Goal: Book appointment/travel/reservation

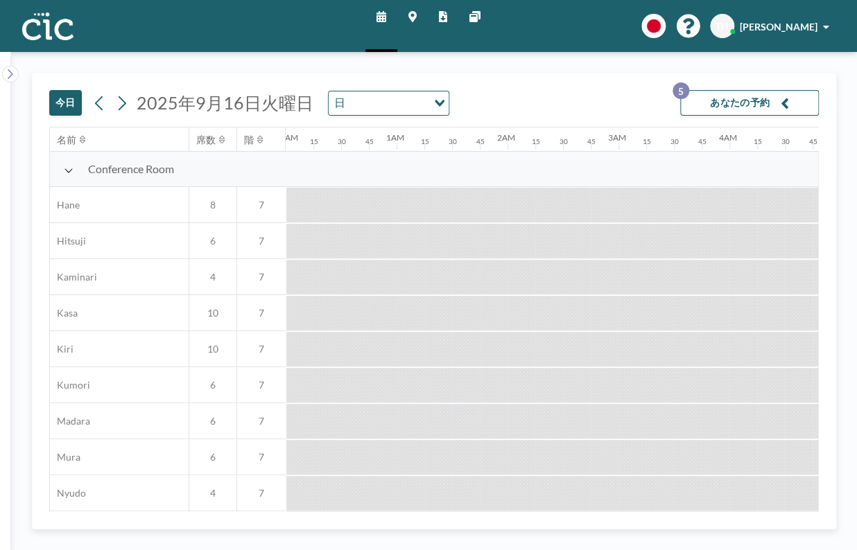
scroll to position [0, 1331]
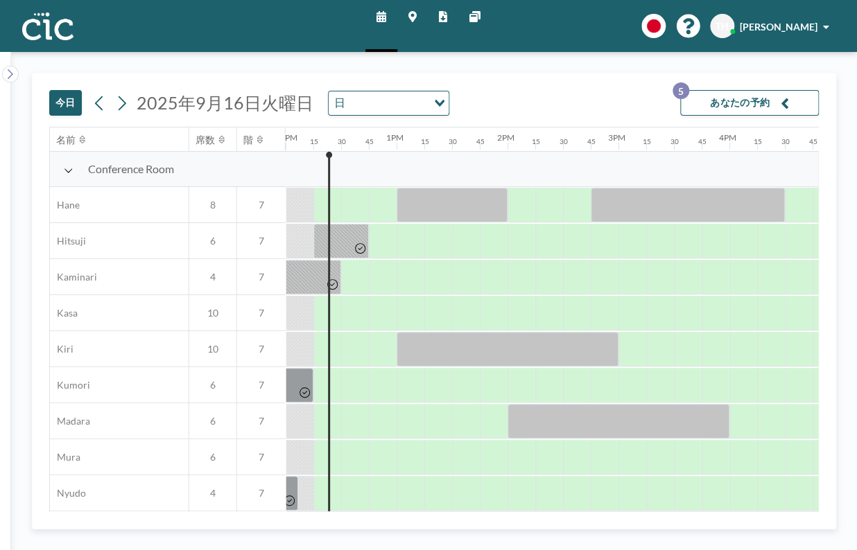
click at [166, 102] on span "2025年9月16日火曜日" at bounding box center [225, 102] width 177 height 21
click at [286, 103] on span "2025年9月16日火曜日" at bounding box center [225, 102] width 177 height 21
click at [243, 106] on span "2025年9月16日火曜日" at bounding box center [225, 102] width 177 height 21
click at [67, 105] on button "今日" at bounding box center [65, 103] width 33 height 26
click at [122, 101] on icon at bounding box center [121, 103] width 13 height 21
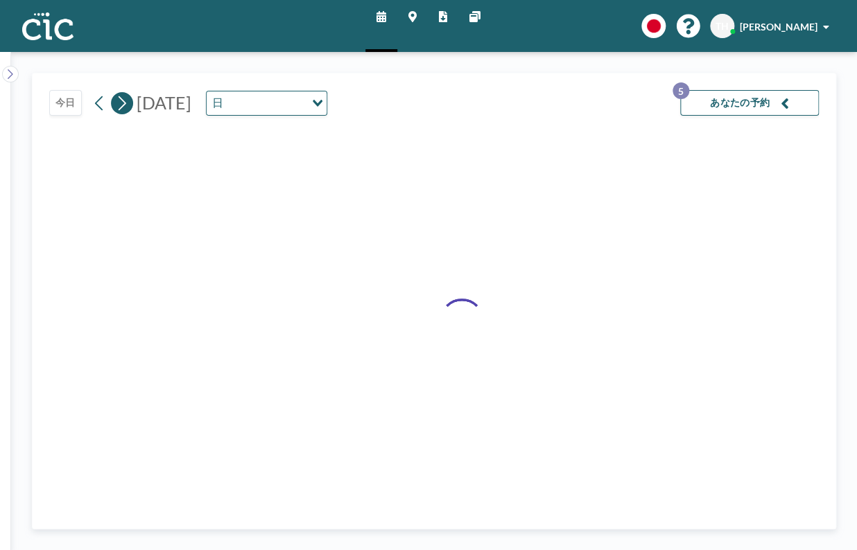
click at [122, 101] on icon at bounding box center [121, 103] width 13 height 21
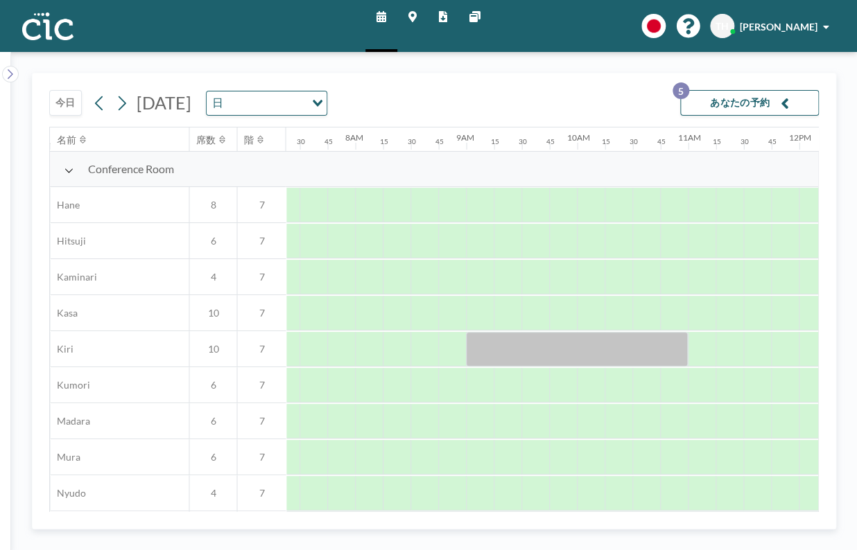
scroll to position [0, 860]
click at [327, 96] on div "Loading..." at bounding box center [315, 102] width 21 height 21
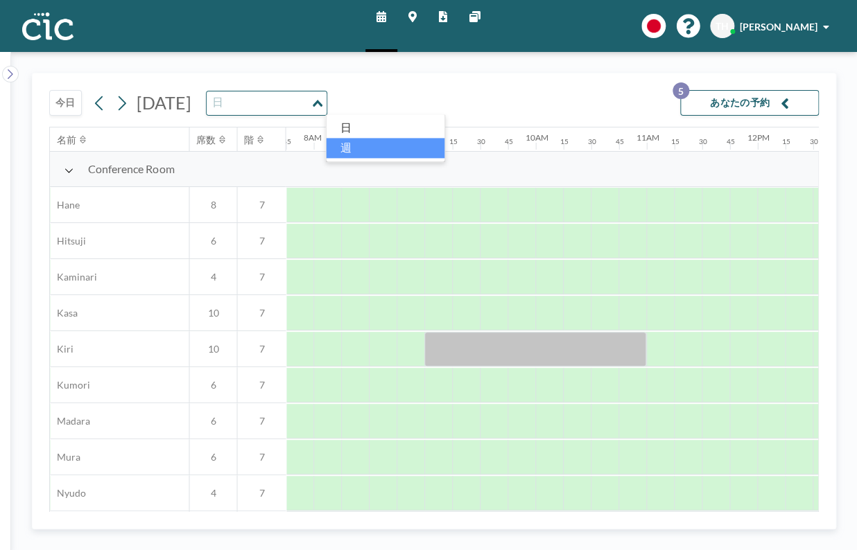
click at [371, 142] on li "週" at bounding box center [385, 148] width 119 height 20
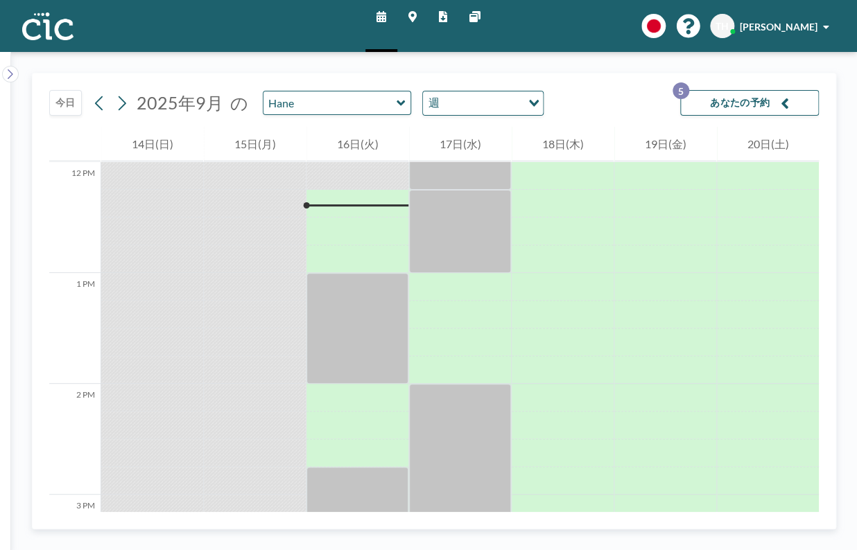
scroll to position [1331, 0]
click at [116, 104] on icon at bounding box center [121, 103] width 13 height 21
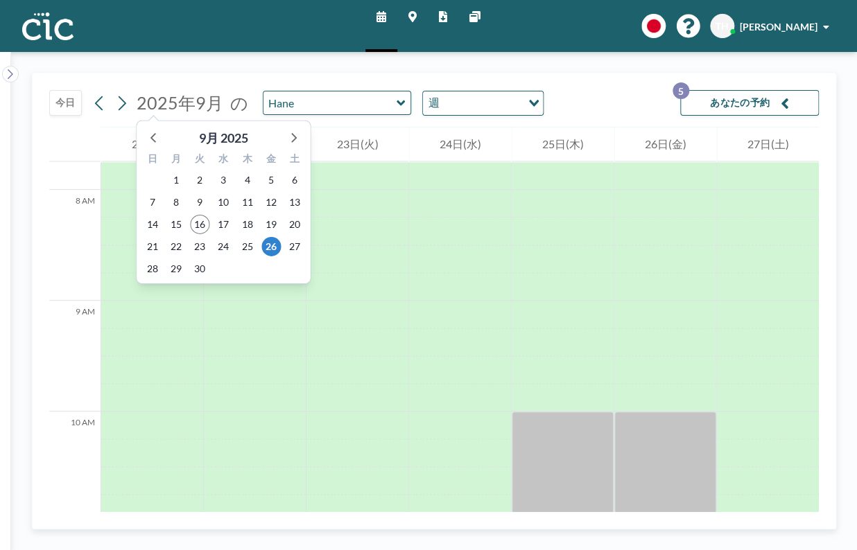
scroll to position [860, 0]
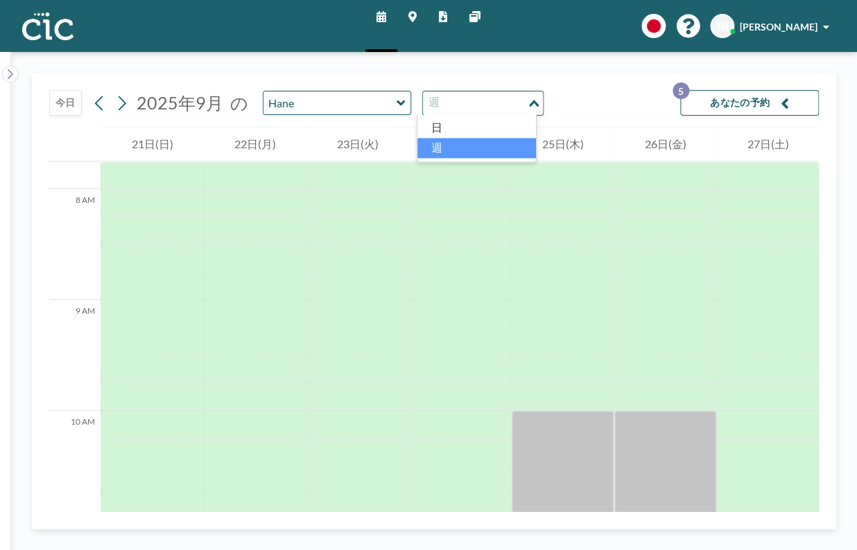
click at [464, 103] on input "Search for option" at bounding box center [474, 103] width 101 height 18
click at [442, 121] on li "日" at bounding box center [476, 128] width 119 height 20
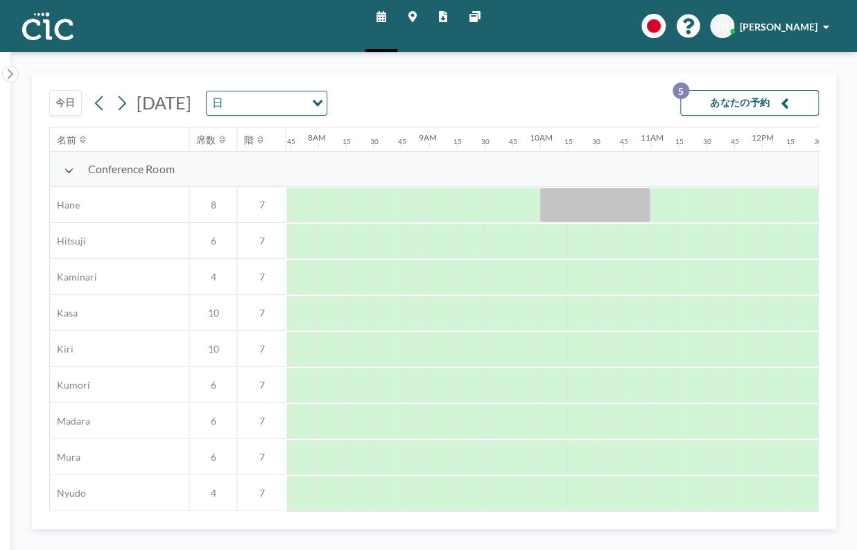
scroll to position [0, 860]
click at [191, 101] on span "[DATE]" at bounding box center [164, 102] width 55 height 21
click at [304, 101] on input "Search for option" at bounding box center [265, 103] width 76 height 18
click at [364, 143] on li "週" at bounding box center [385, 148] width 119 height 20
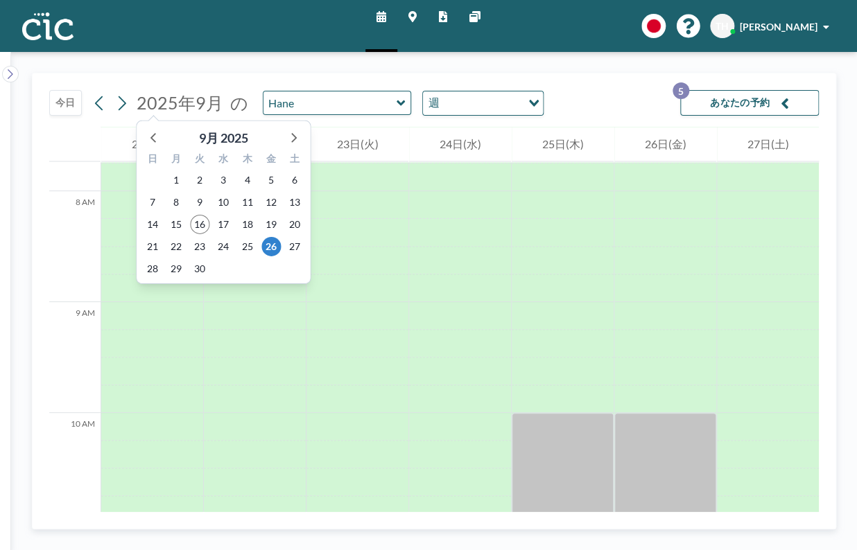
scroll to position [860, 0]
click at [287, 129] on icon at bounding box center [293, 137] width 18 height 18
click at [250, 223] on span "16" at bounding box center [247, 224] width 19 height 19
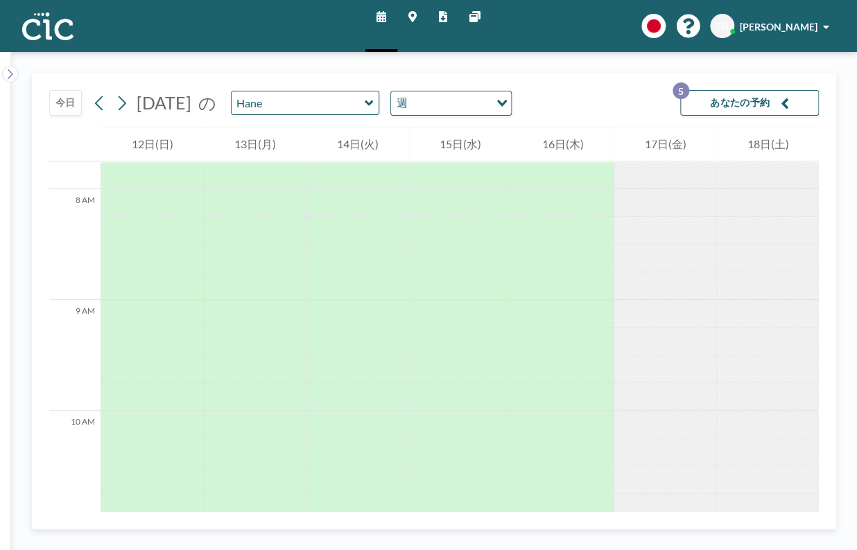
click at [488, 105] on input "Search for option" at bounding box center [450, 103] width 76 height 18
drag, startPoint x: 463, startPoint y: 125, endPoint x: 399, endPoint y: 121, distance: 63.9
click at [462, 125] on li "日" at bounding box center [487, 128] width 119 height 20
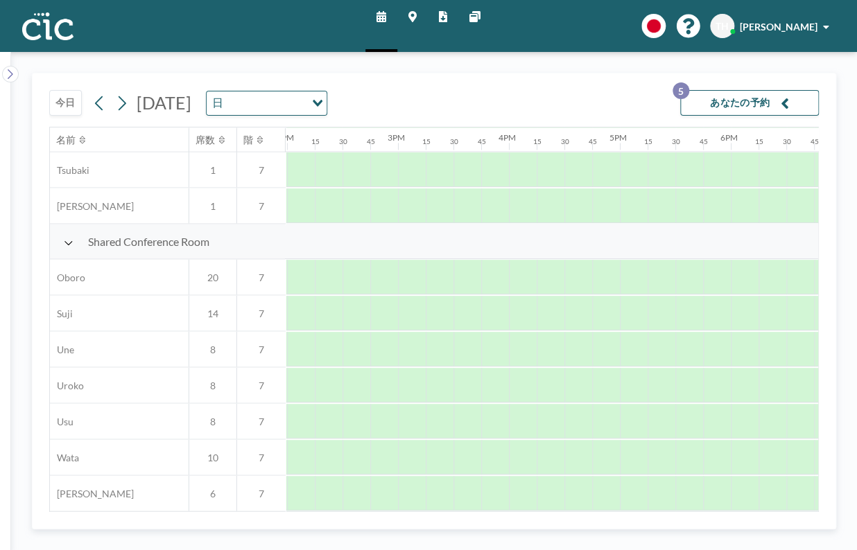
scroll to position [945, 1553]
click at [516, 266] on div at bounding box center [522, 277] width 28 height 35
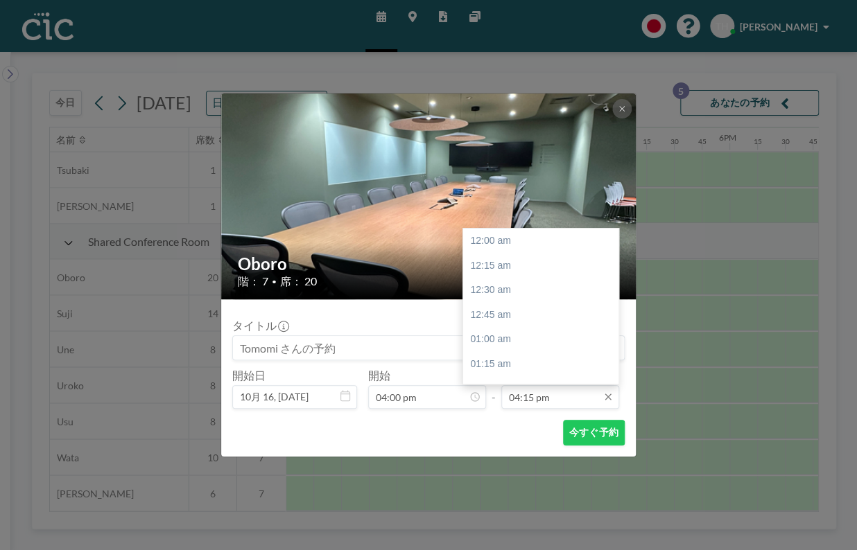
scroll to position [1604, 0]
click at [528, 396] on input "04:15 pm" at bounding box center [560, 397] width 118 height 24
click at [499, 363] on div "06:00 pm" at bounding box center [545, 367] width 164 height 25
type input "06:00 pm"
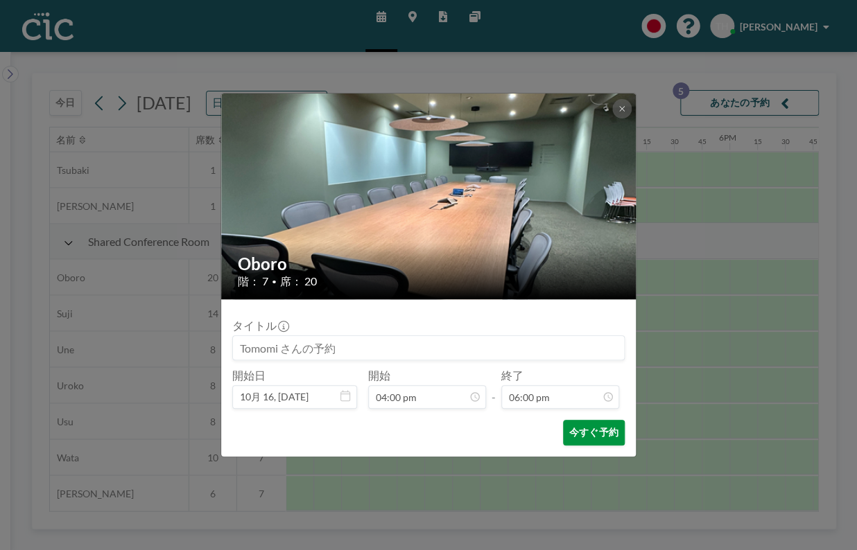
scroll to position [1776, 0]
drag, startPoint x: 589, startPoint y: 433, endPoint x: 498, endPoint y: 432, distance: 91.5
click at [590, 433] on button "今すぐ予約" at bounding box center [594, 433] width 62 height 26
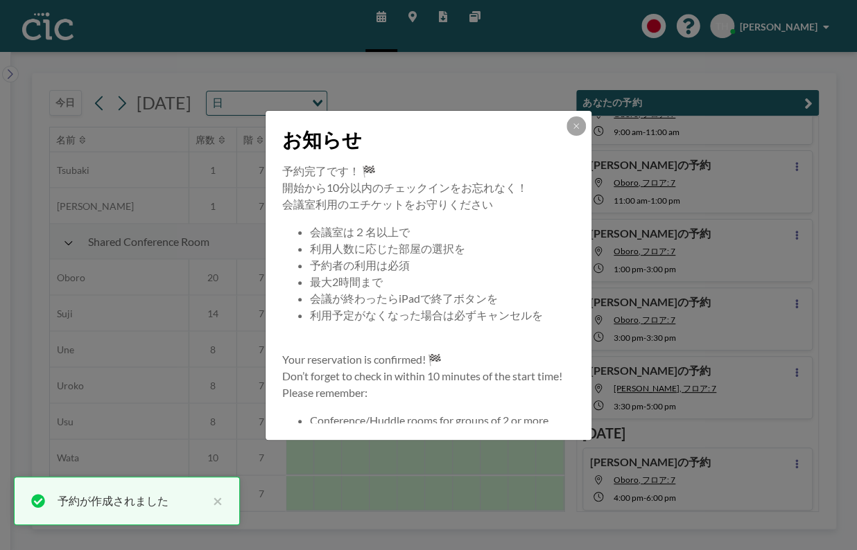
scroll to position [63, 0]
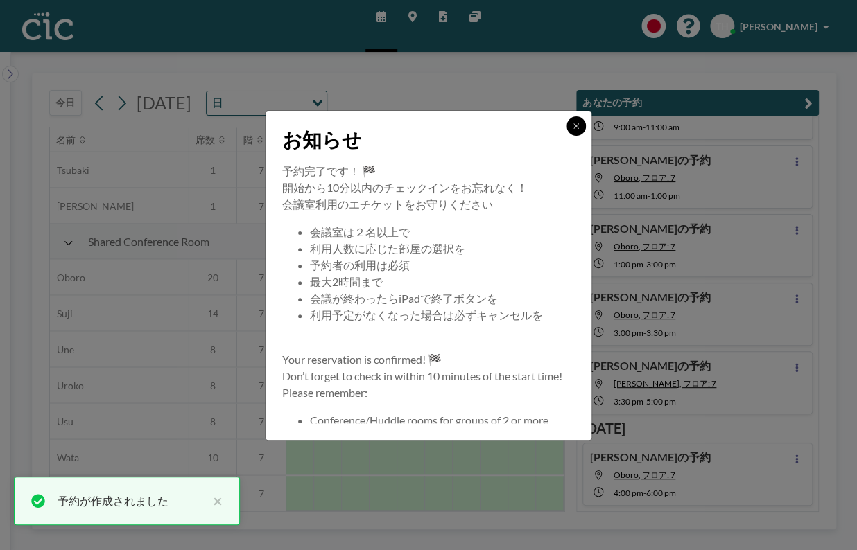
click at [578, 123] on icon at bounding box center [576, 126] width 8 height 8
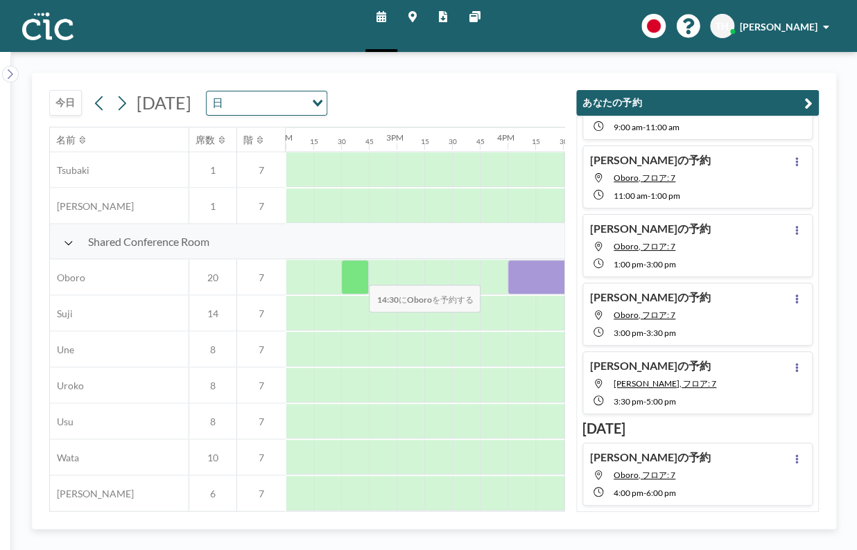
click at [356, 275] on div at bounding box center [355, 277] width 28 height 35
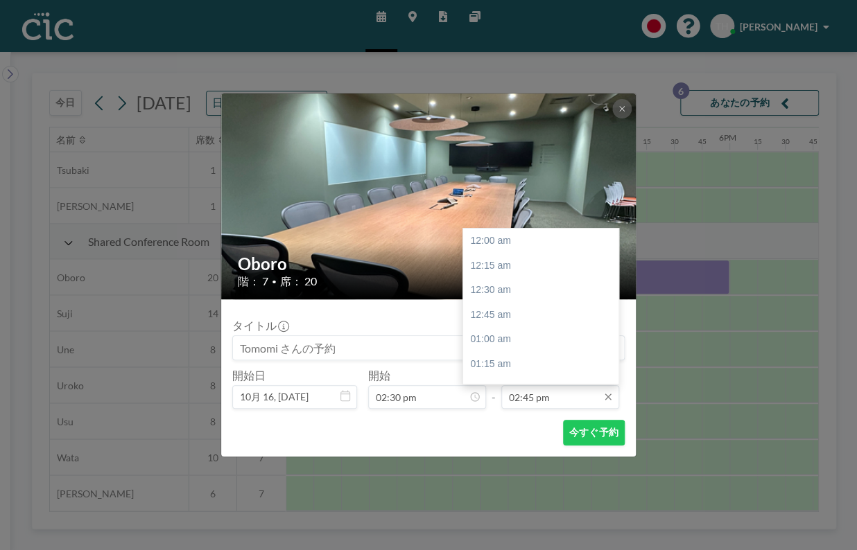
scroll to position [1455, 0]
click at [547, 392] on input "02:45 pm" at bounding box center [560, 397] width 118 height 24
click at [489, 268] on div "03:00 pm" at bounding box center [545, 266] width 164 height 25
type input "03:00 pm"
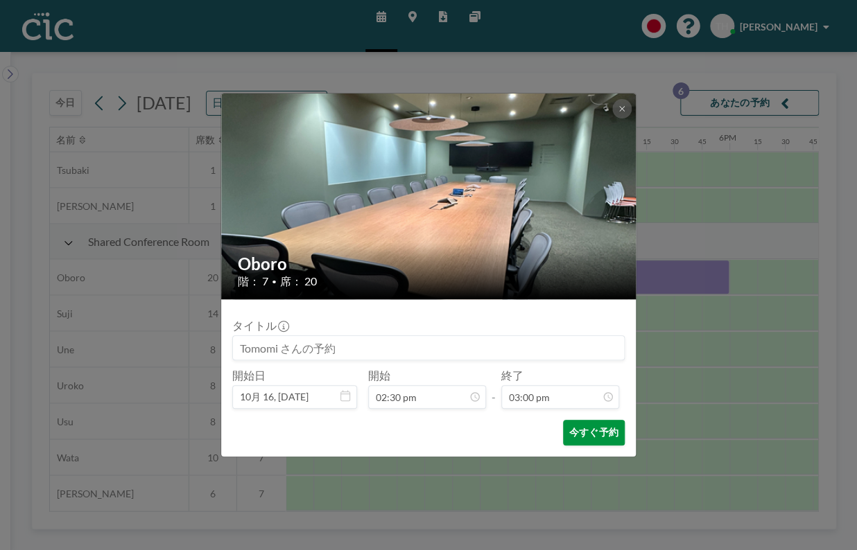
click at [591, 430] on button "今すぐ予約" at bounding box center [594, 433] width 62 height 26
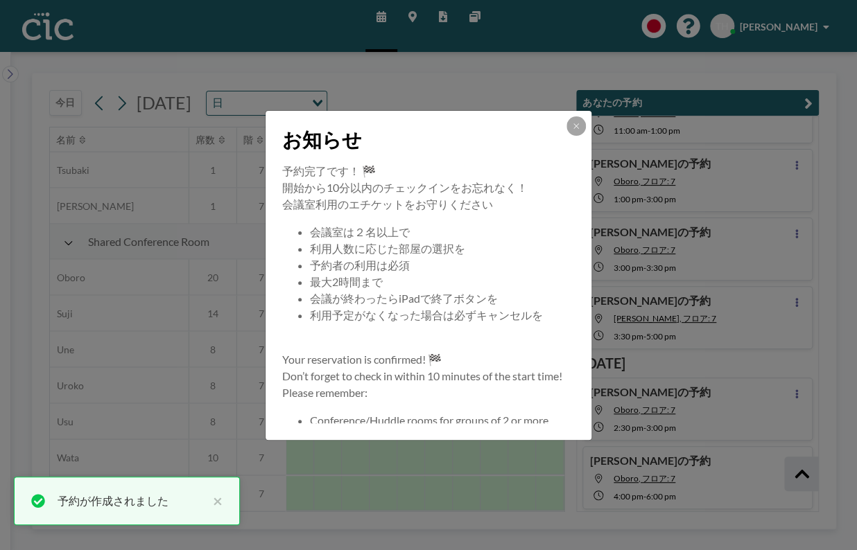
scroll to position [132, 0]
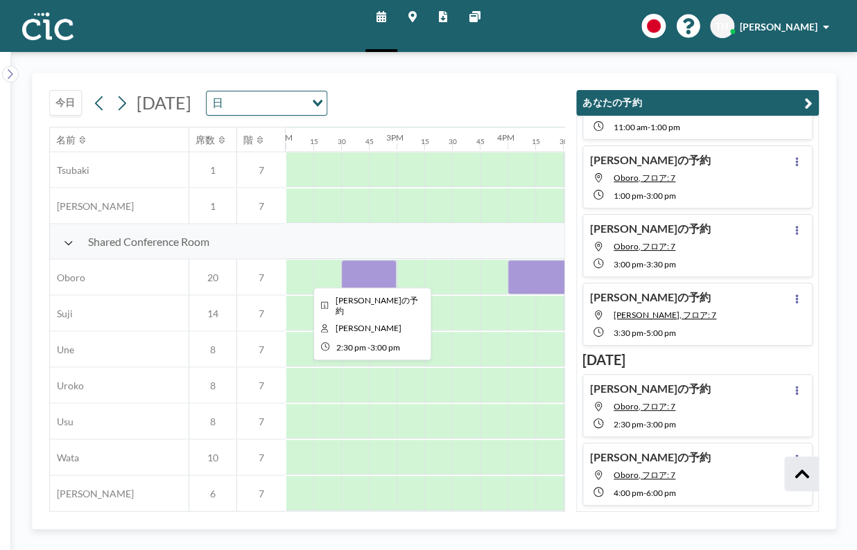
click at [372, 276] on div at bounding box center [368, 277] width 55 height 35
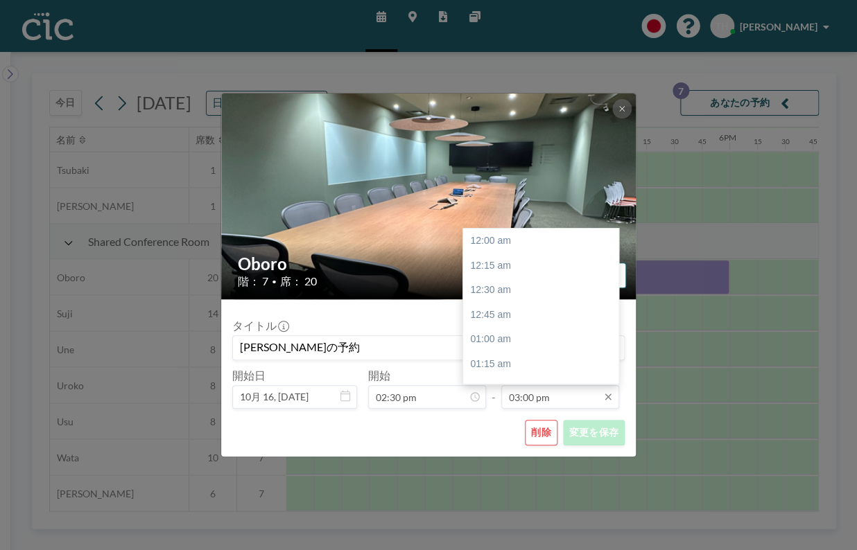
scroll to position [1481, 0]
click at [555, 396] on input "03:00 pm" at bounding box center [560, 397] width 118 height 24
click at [501, 340] on div "04:00 pm" at bounding box center [545, 339] width 164 height 25
type input "04:00 pm"
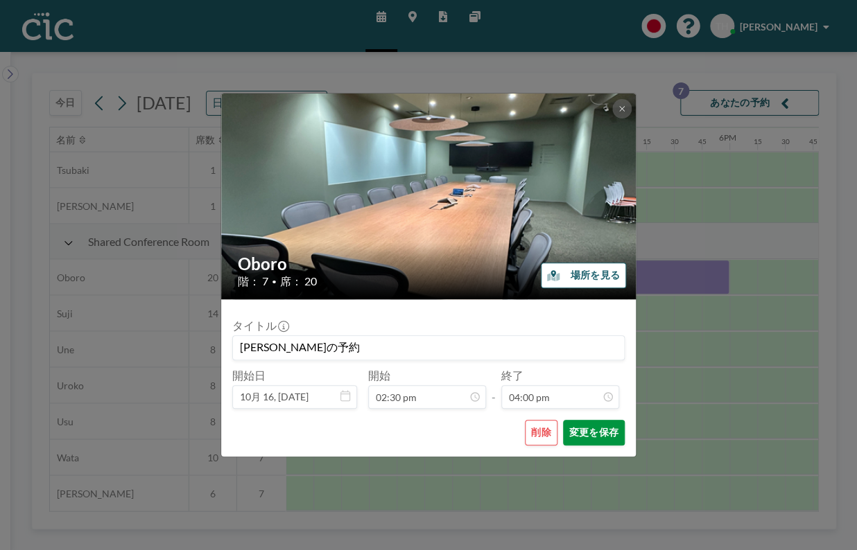
click at [587, 429] on button "変更を保存" at bounding box center [594, 433] width 62 height 26
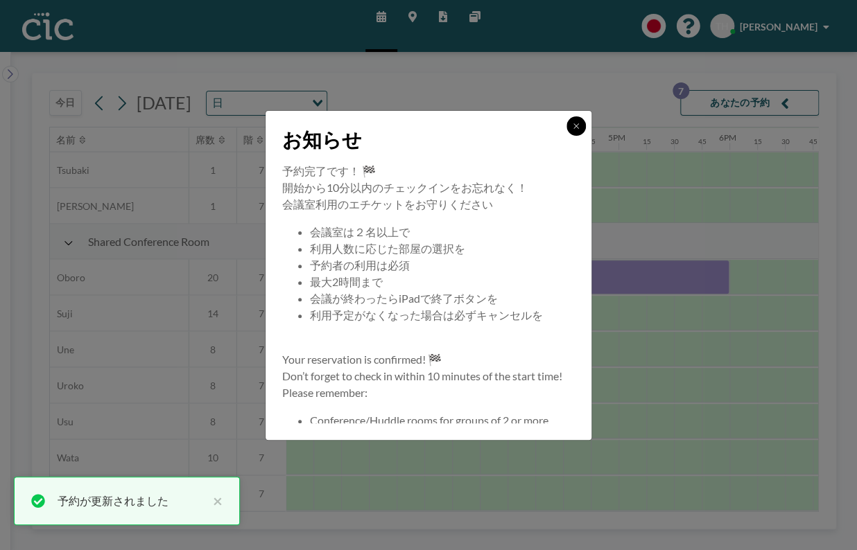
click at [573, 128] on icon at bounding box center [576, 126] width 8 height 8
